Goal: Transaction & Acquisition: Purchase product/service

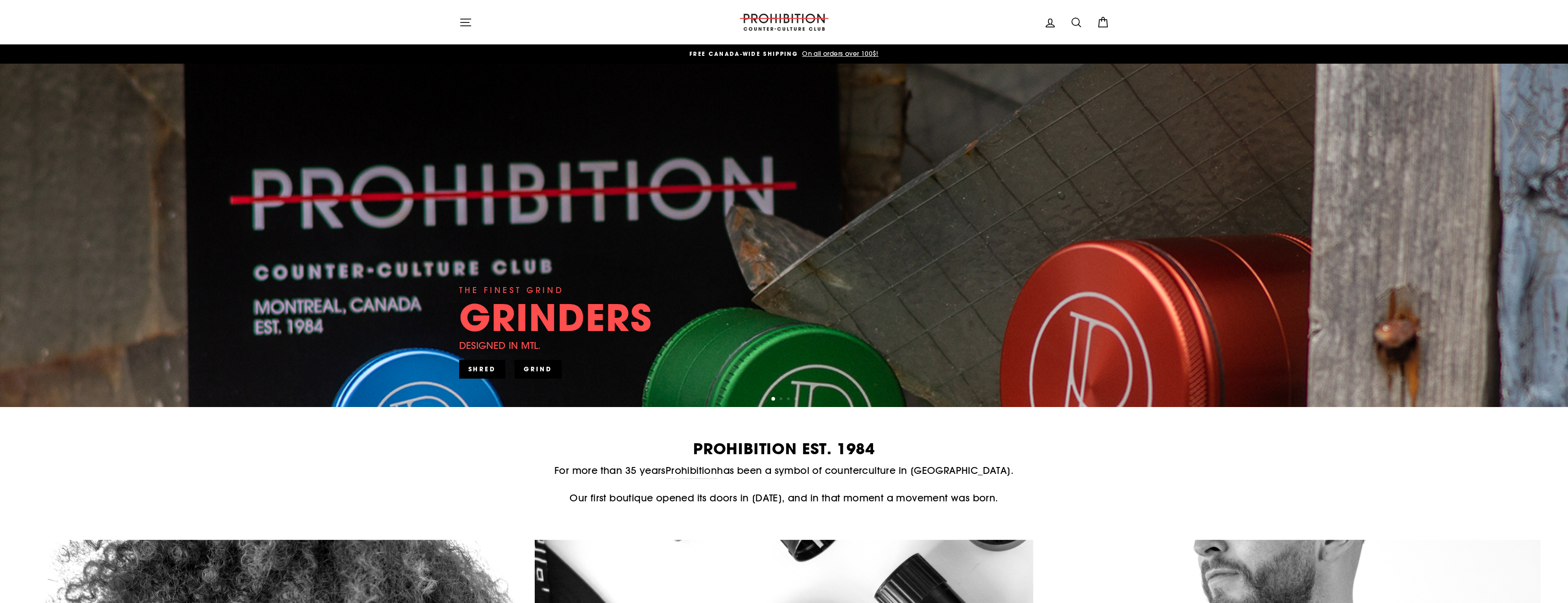
click at [1080, 28] on icon at bounding box center [1076, 22] width 13 height 13
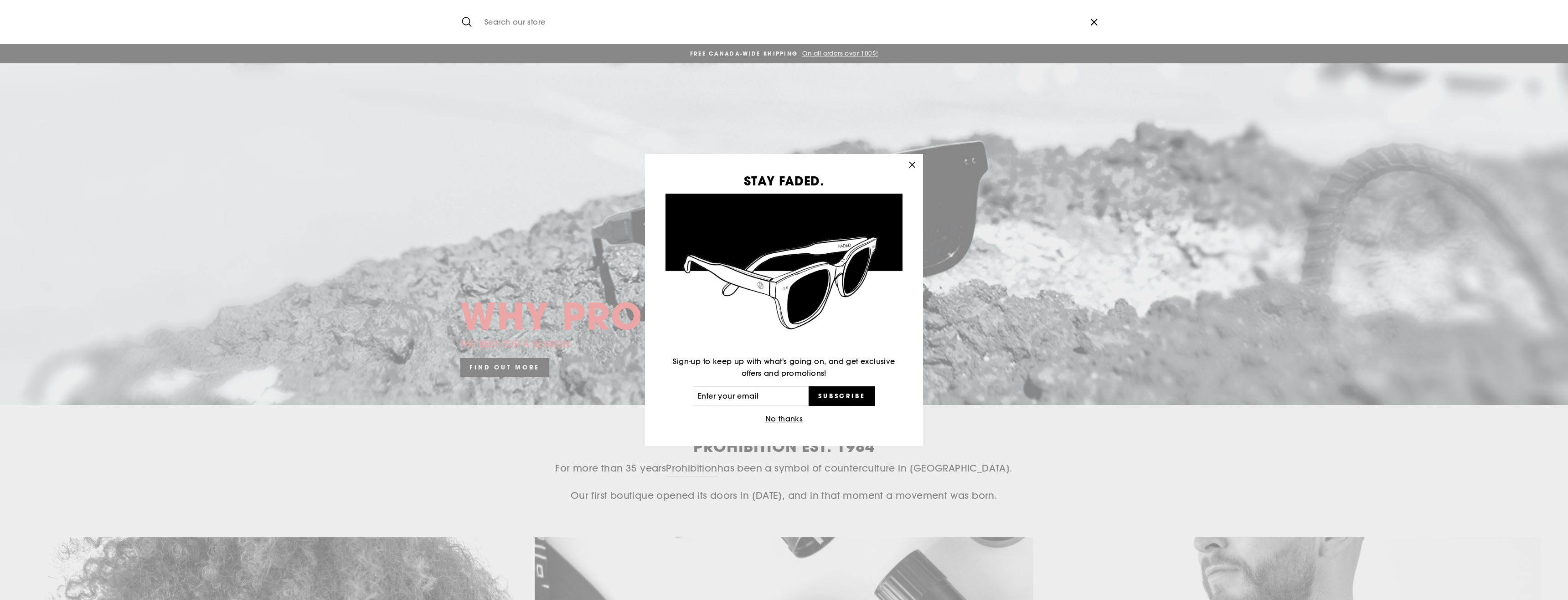
click at [912, 164] on icon "button" at bounding box center [912, 165] width 13 height 13
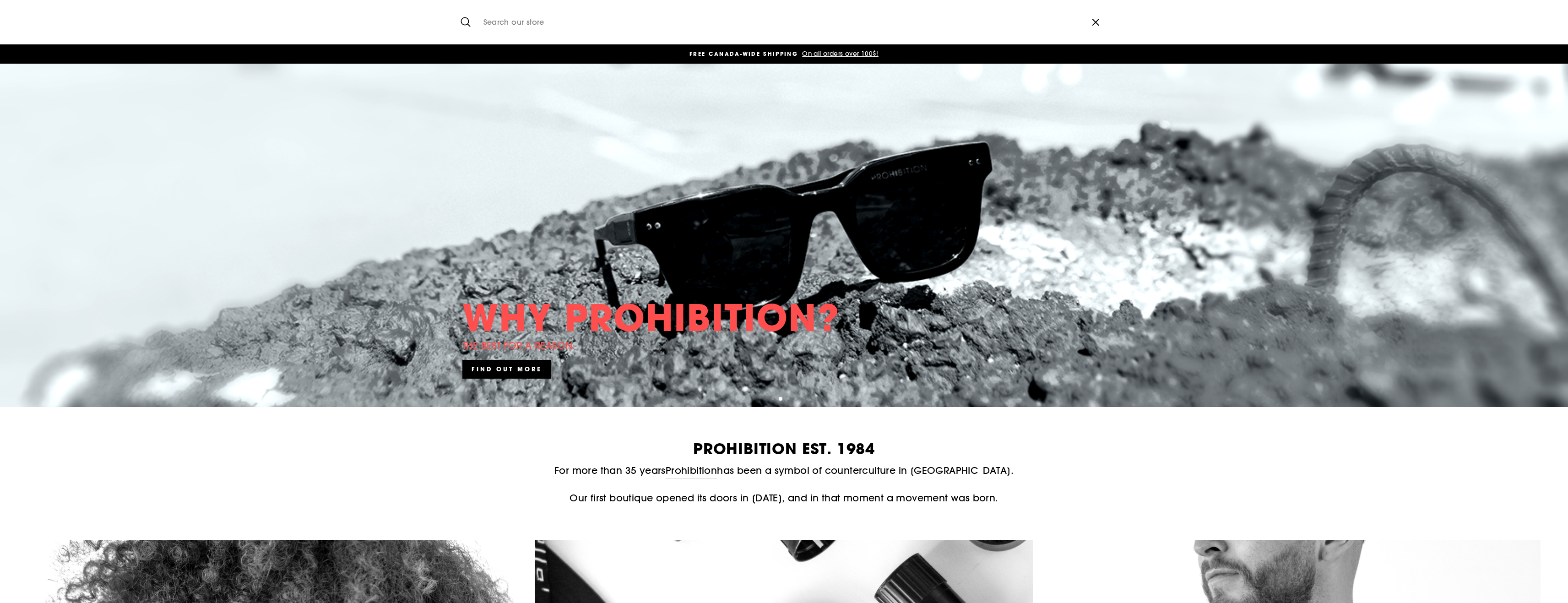
click at [560, 29] on input "Search our store" at bounding box center [780, 22] width 603 height 31
click at [460, 19] on icon "submit" at bounding box center [465, 21] width 13 height 13
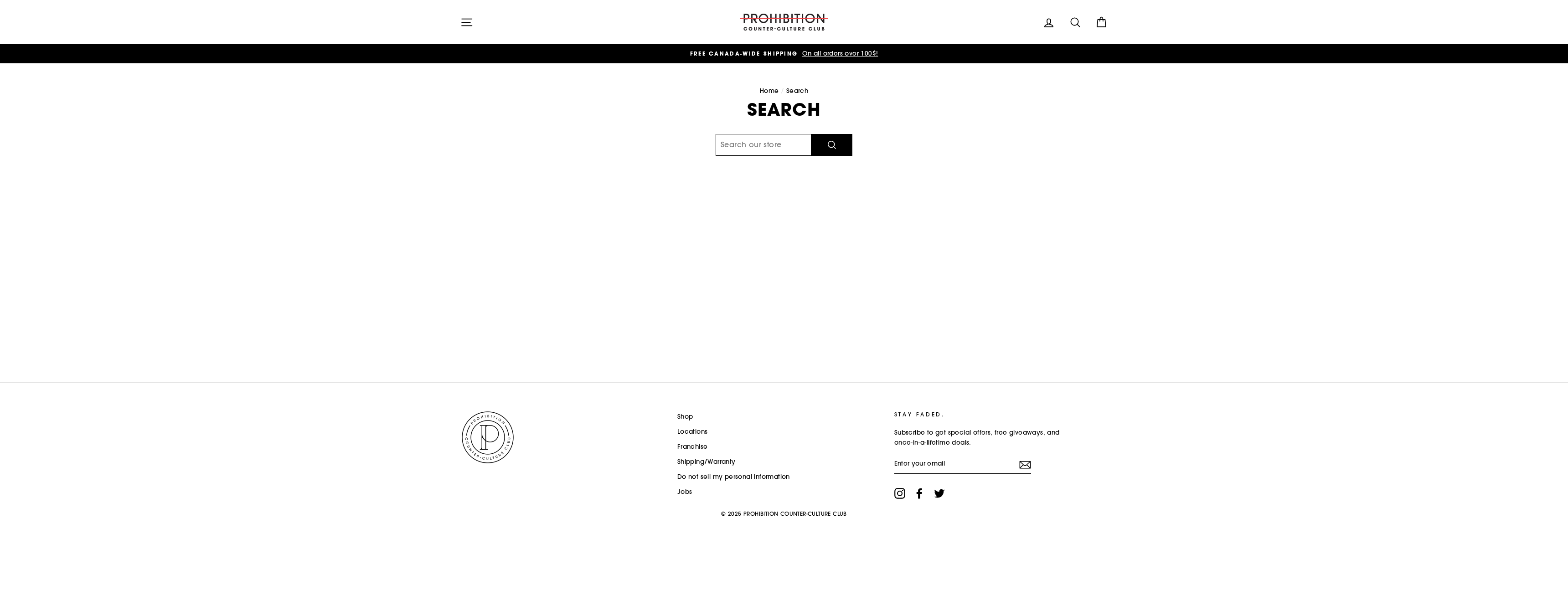
click at [755, 152] on input "Search our store" at bounding box center [763, 145] width 96 height 22
type input "helix"
click at [811, 134] on button "Search" at bounding box center [831, 145] width 41 height 22
click at [469, 23] on icon "button" at bounding box center [466, 22] width 13 height 13
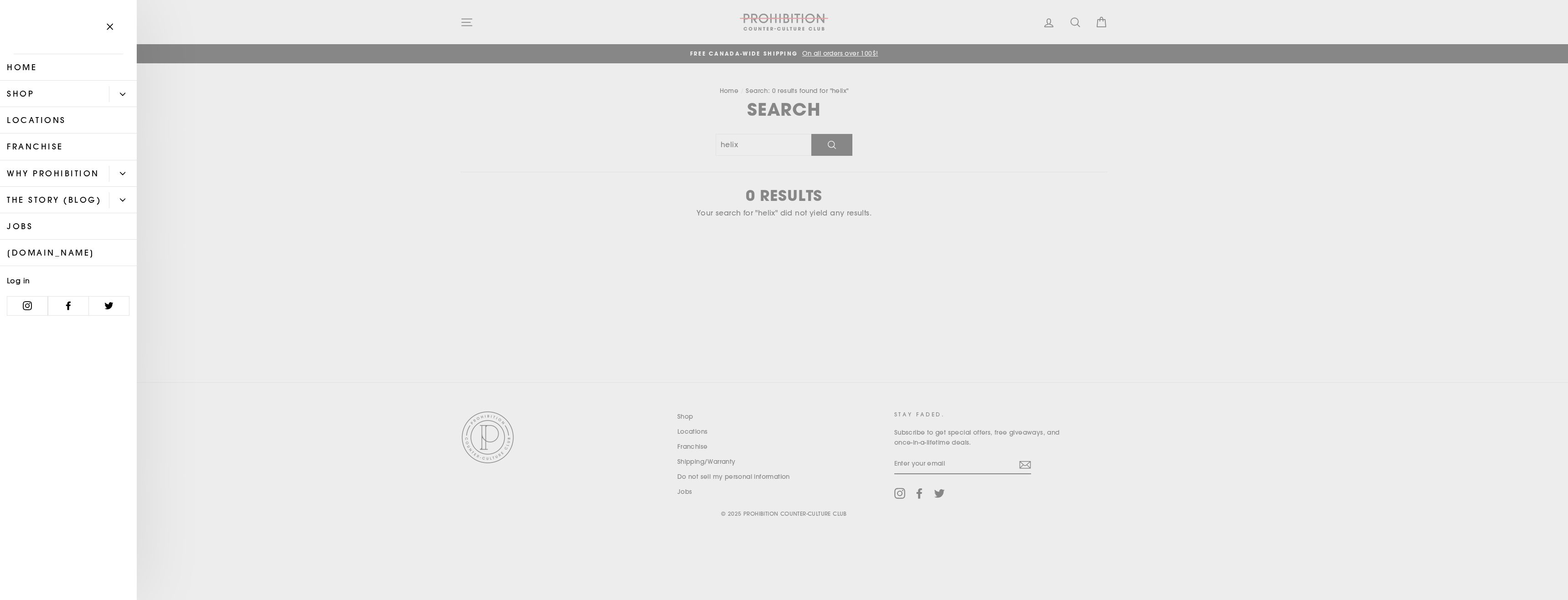
click at [124, 101] on button "Primary" at bounding box center [123, 94] width 28 height 16
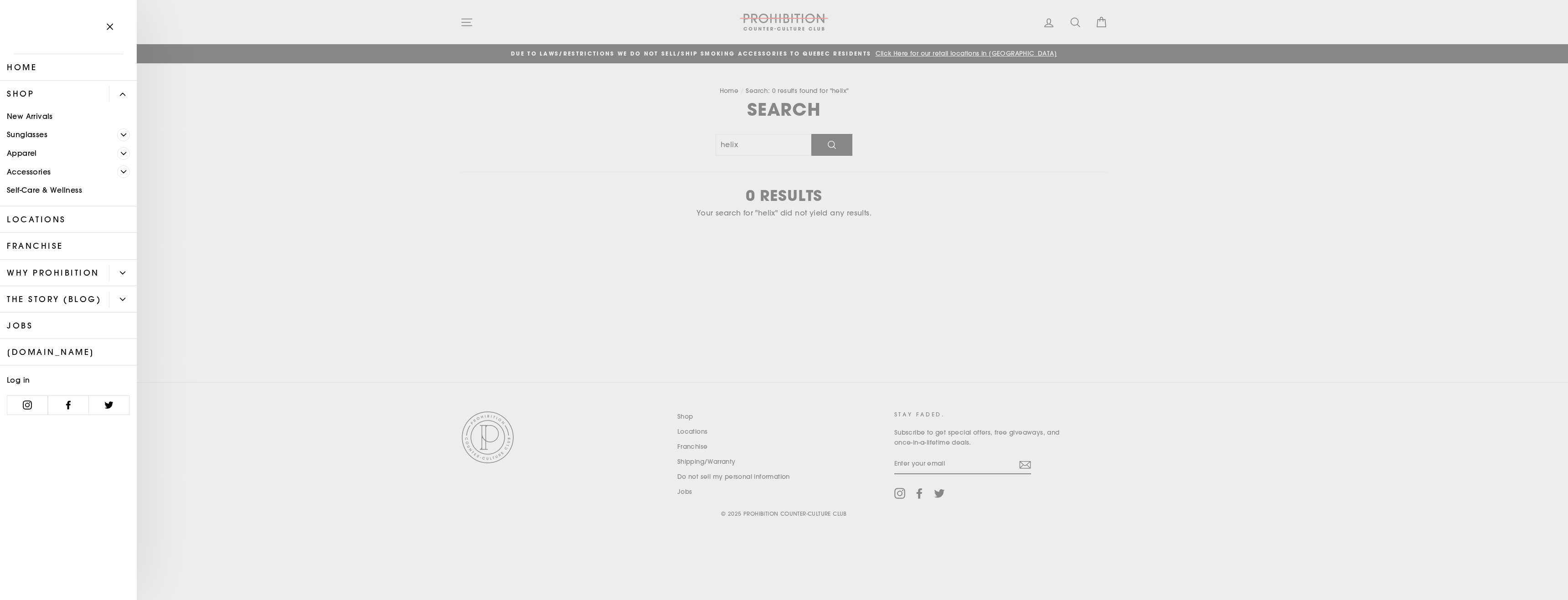
drag, startPoint x: 72, startPoint y: 117, endPoint x: 93, endPoint y: 116, distance: 21.0
